Goal: Information Seeking & Learning: Find specific fact

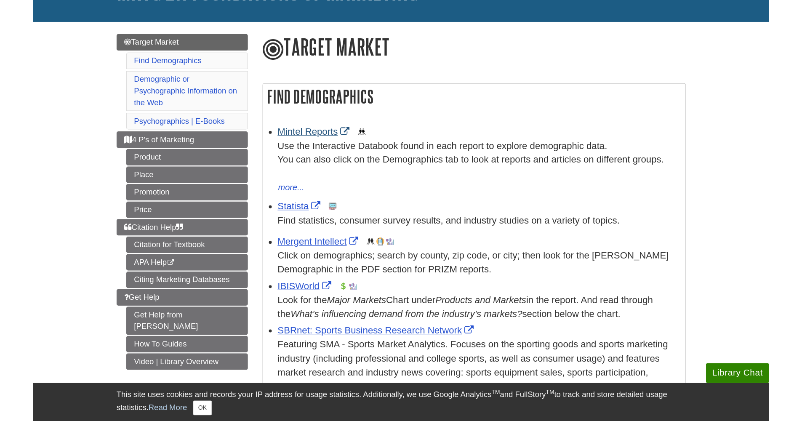
scroll to position [76, 0]
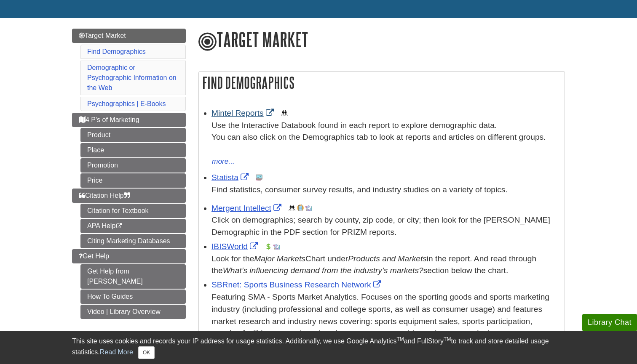
click at [237, 111] on link "Mintel Reports" at bounding box center [243, 113] width 64 height 9
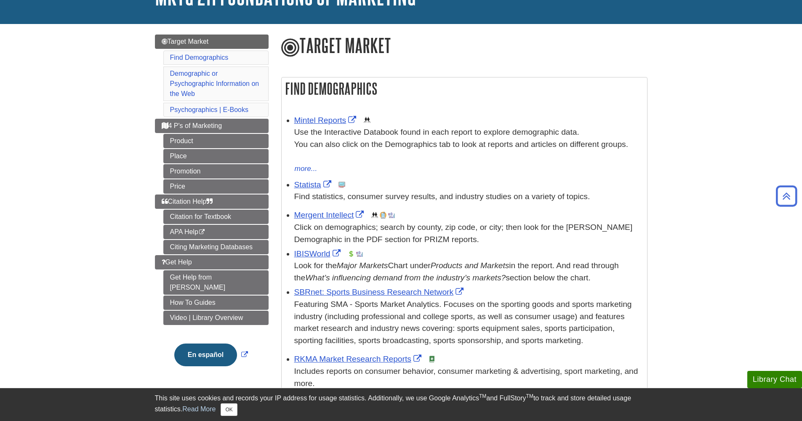
scroll to position [53, 0]
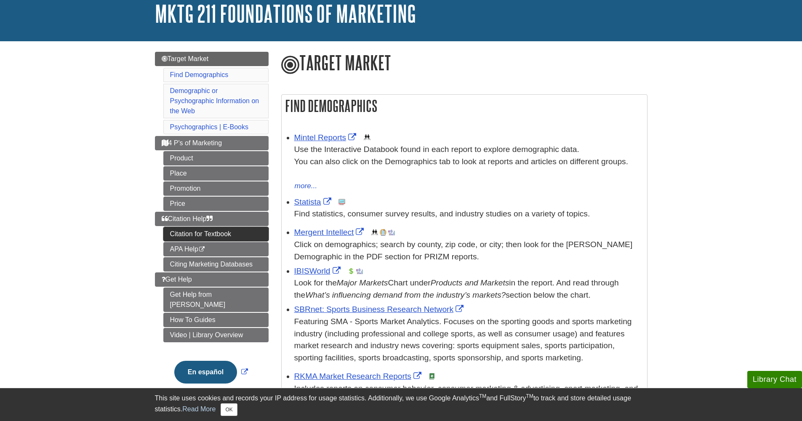
click at [196, 227] on link "Citation for Textbook" at bounding box center [215, 234] width 105 height 14
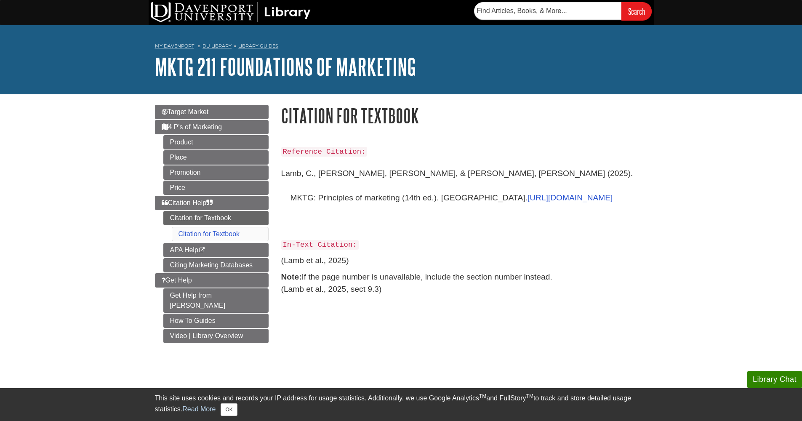
drag, startPoint x: 275, startPoint y: 173, endPoint x: 434, endPoint y: 198, distance: 160.7
click at [434, 198] on div "Reference Citation: [PERSON_NAME] [PERSON_NAME], [PERSON_NAME], & [PERSON_NAME]…" at bounding box center [464, 227] width 379 height 180
copy div "Reference Citation: [PERSON_NAME] [PERSON_NAME], [PERSON_NAME], & [PERSON_NAME]…"
click at [282, 145] on p "Reference Citation:" at bounding box center [464, 151] width 366 height 12
drag, startPoint x: 281, startPoint y: 147, endPoint x: 506, endPoint y: 309, distance: 277.5
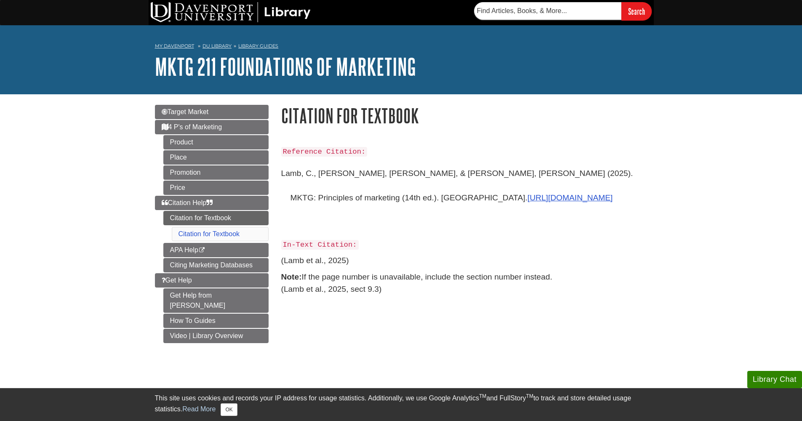
click at [506, 309] on div "Reference Citation: [PERSON_NAME] [PERSON_NAME], [PERSON_NAME], & [PERSON_NAME]…" at bounding box center [464, 227] width 379 height 180
copy div "Reference Citation: [PERSON_NAME] [PERSON_NAME], [PERSON_NAME], & [PERSON_NAME]…"
drag, startPoint x: 449, startPoint y: 215, endPoint x: 411, endPoint y: 214, distance: 37.9
click at [448, 215] on p "Lamb, C., [PERSON_NAME], [PERSON_NAME], & [PERSON_NAME], [PERSON_NAME] (2025). …" at bounding box center [464, 197] width 366 height 73
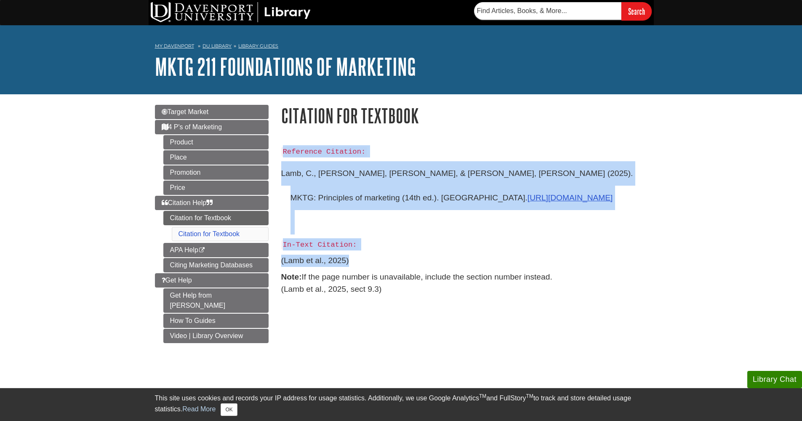
drag, startPoint x: 282, startPoint y: 149, endPoint x: 449, endPoint y: 257, distance: 198.2
click at [449, 257] on div "Reference Citation: [PERSON_NAME] [PERSON_NAME], [PERSON_NAME], & [PERSON_NAME]…" at bounding box center [464, 220] width 366 height 150
copy div "Reference Citation: [PERSON_NAME] [PERSON_NAME], [PERSON_NAME], & [PERSON_NAME]…"
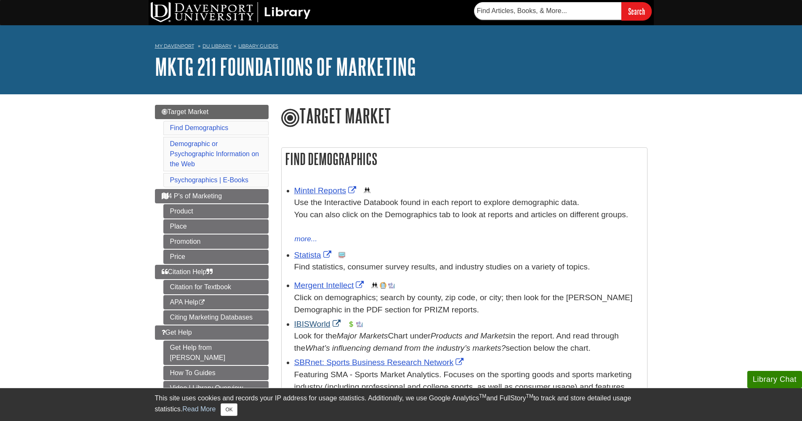
click at [317, 321] on link "IBISWorld" at bounding box center [318, 324] width 48 height 9
click at [308, 254] on link "Statista" at bounding box center [313, 255] width 39 height 9
